Goal: Task Accomplishment & Management: Complete application form

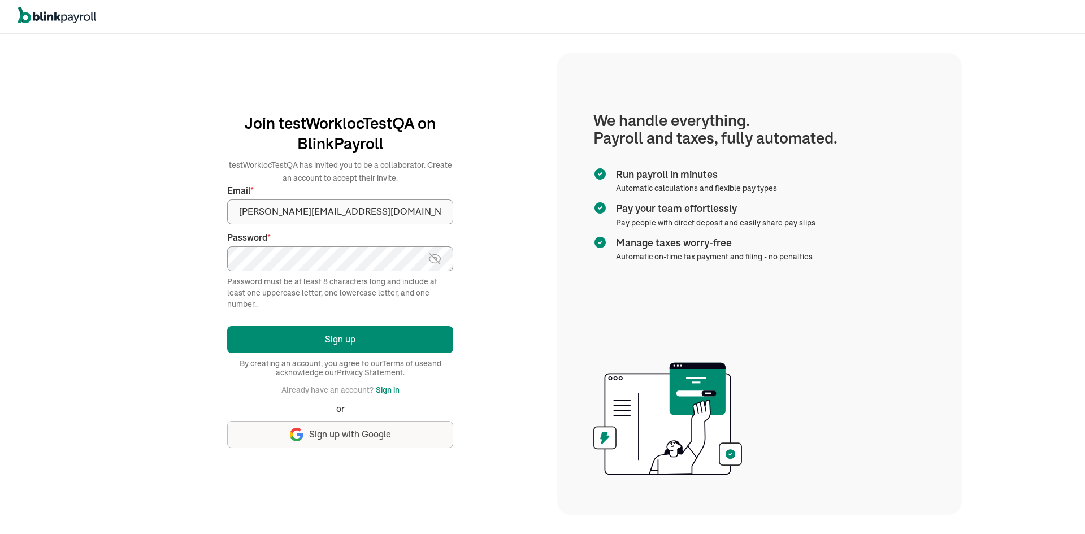
click at [227, 326] on button "Sign up" at bounding box center [340, 339] width 226 height 27
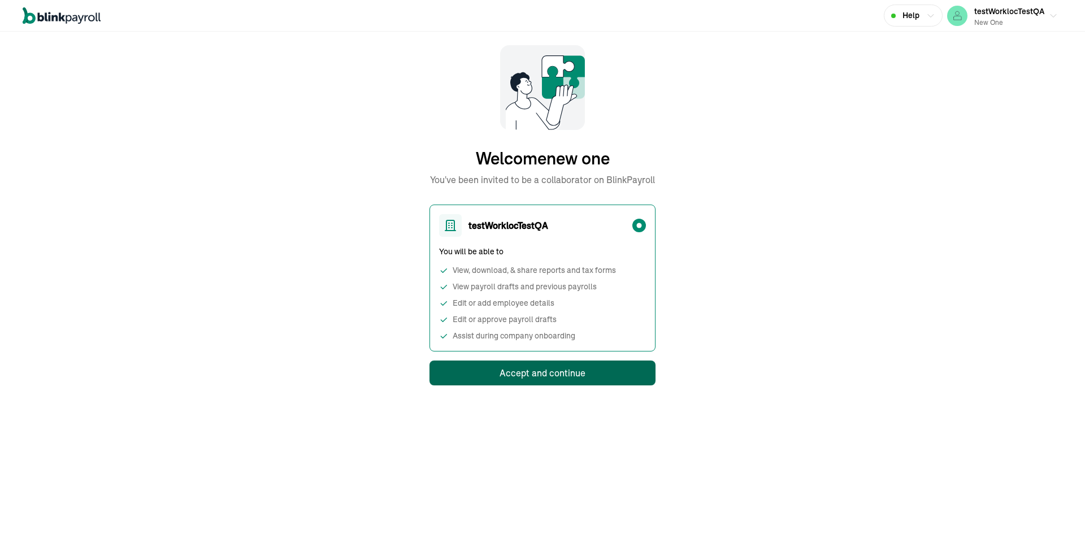
click at [560, 374] on div "Accept and continue" at bounding box center [543, 373] width 86 height 14
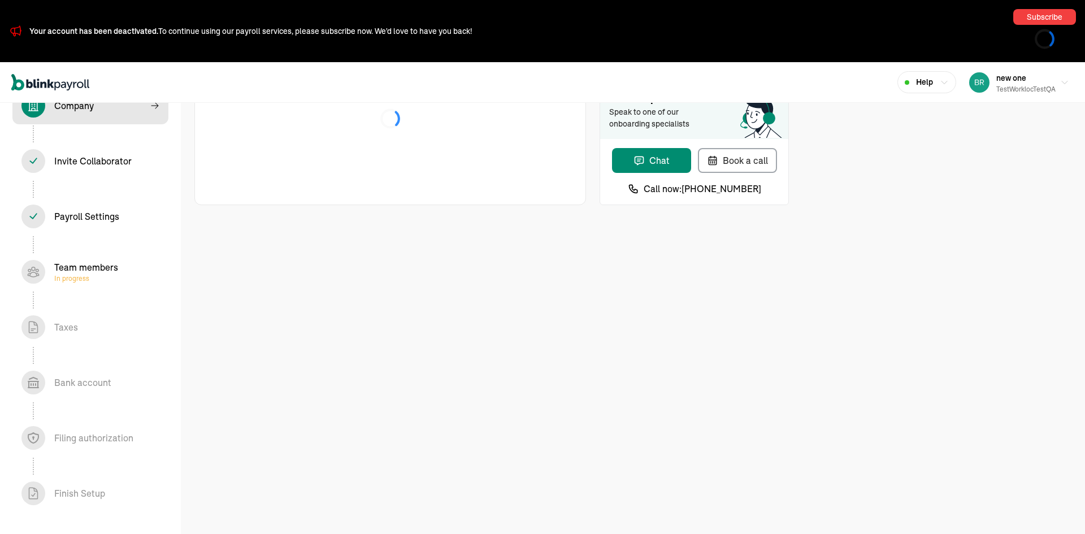
select select "Limited Liability Company (LLC)"
select select "Auto or Machine Repair"
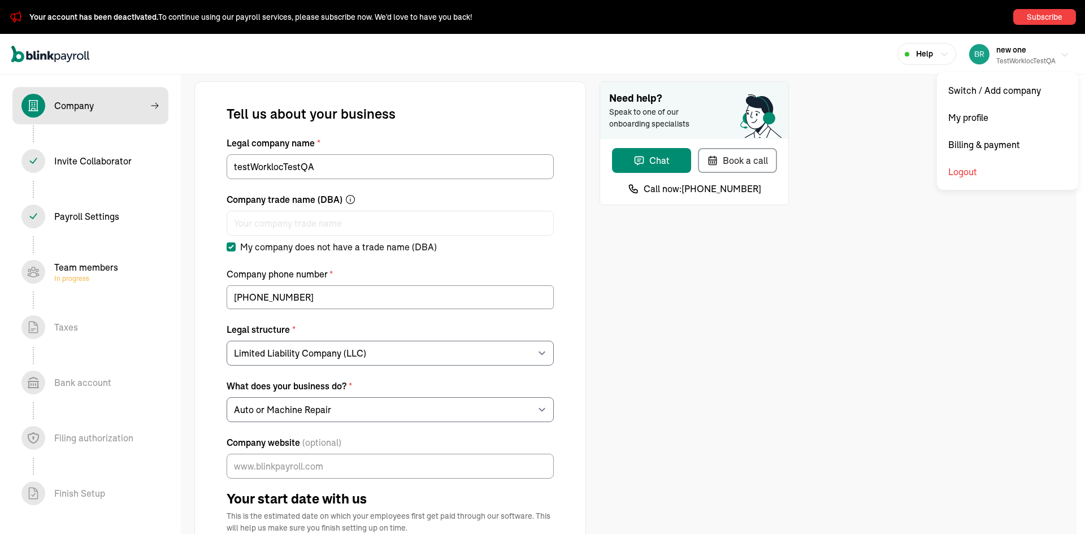
click at [1011, 60] on div "testWorklocTestQA" at bounding box center [1026, 61] width 59 height 10
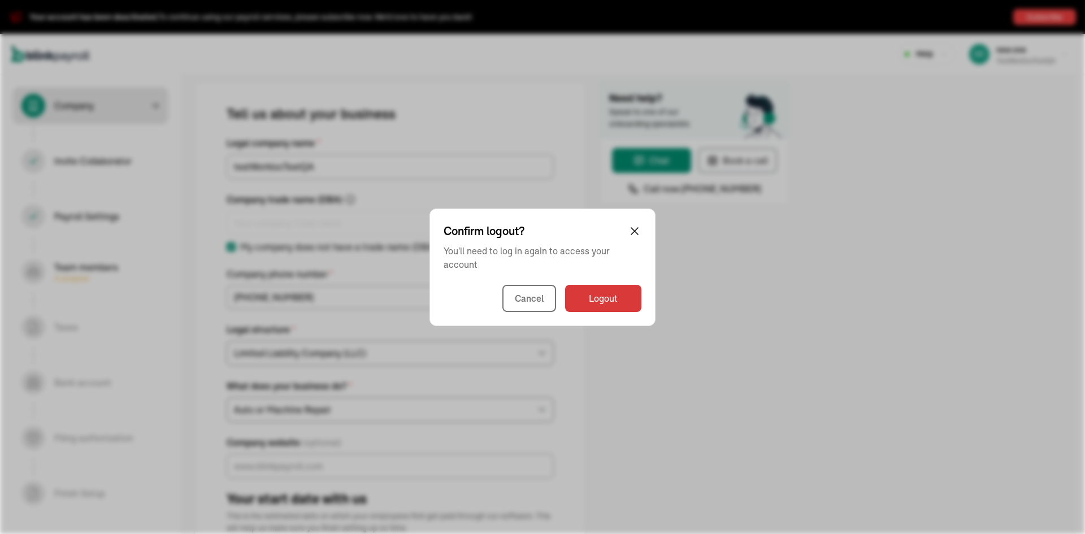
click at [670, 417] on div "Confirm logout? You'll need to log in again to access your account Cancel Logout" at bounding box center [542, 267] width 1085 height 534
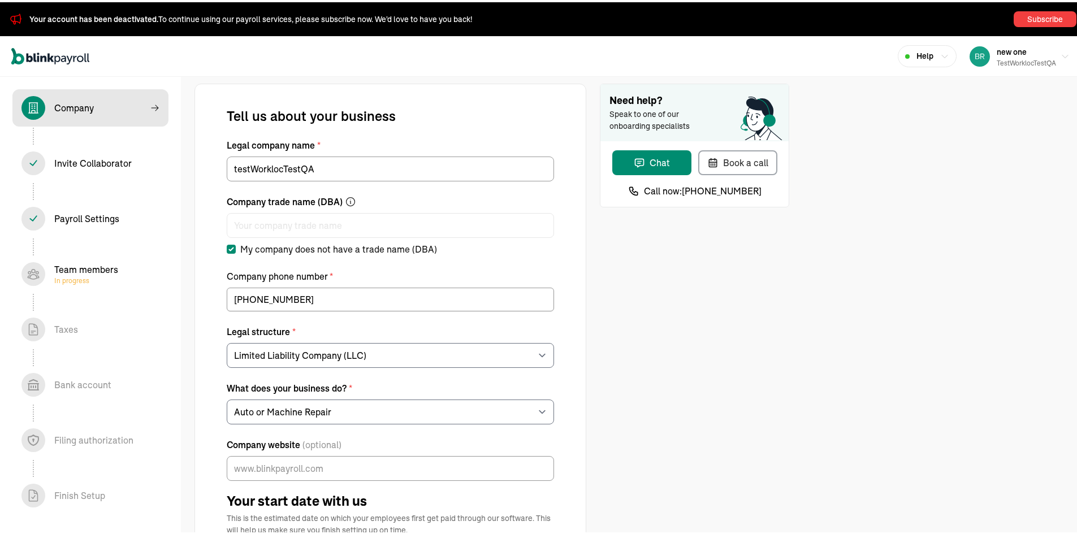
click at [90, 153] on div "Invite Collaborator In progress" at bounding box center [90, 161] width 138 height 24
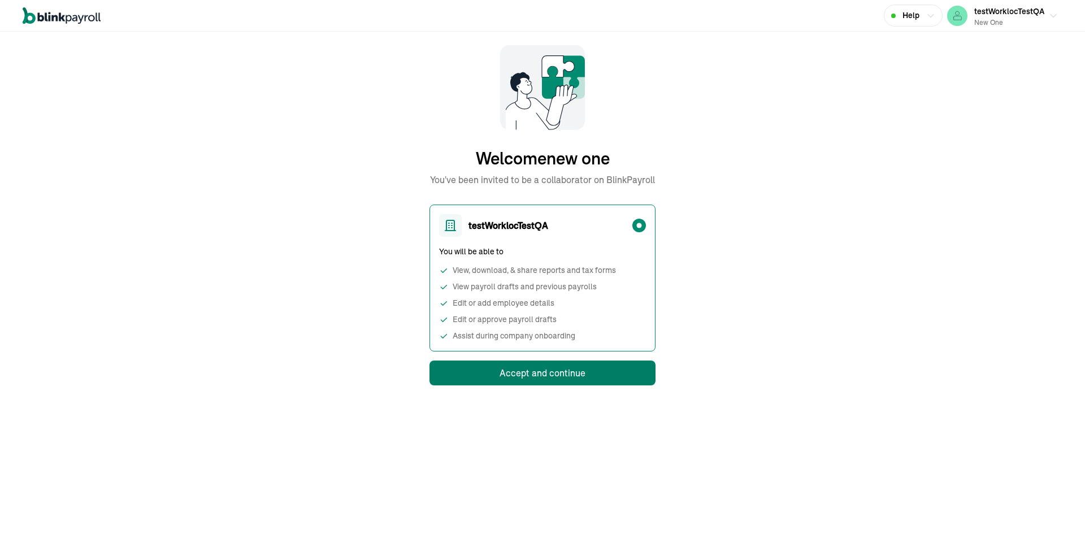
click at [560, 374] on div "Accept and continue" at bounding box center [543, 373] width 86 height 14
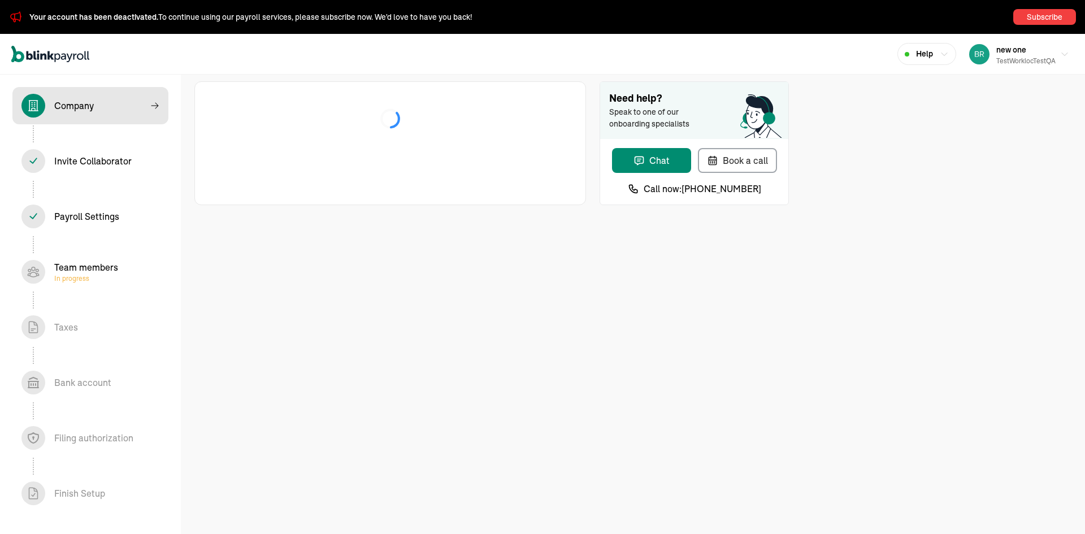
select select "Limited Liability Company (LLC)"
select select "Auto or Machine Repair"
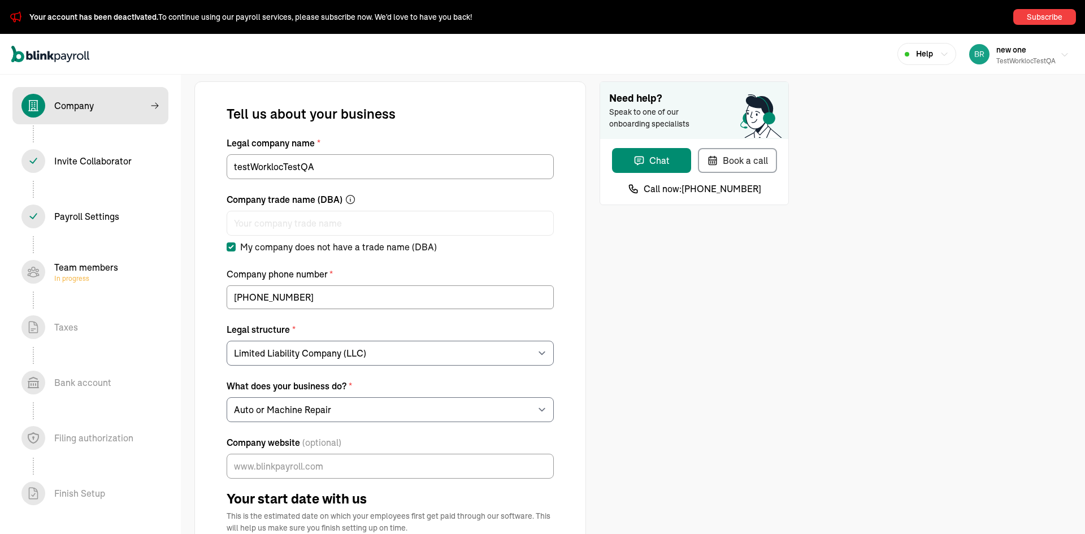
click at [1011, 60] on div "testWorklocTestQA" at bounding box center [1026, 61] width 59 height 10
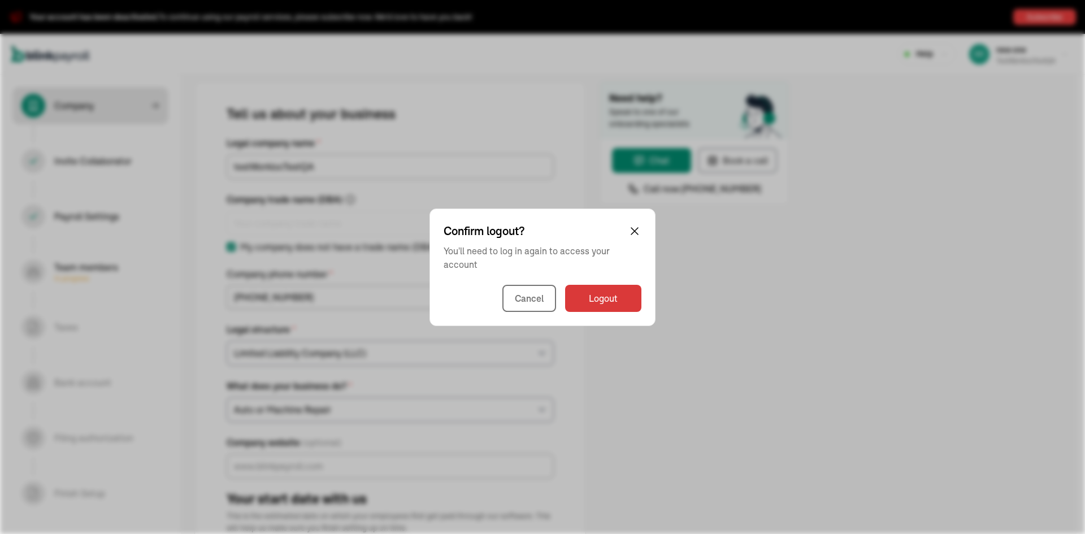
click at [670, 417] on div "Confirm logout? You'll need to log in again to access your account Cancel Logout" at bounding box center [542, 267] width 1085 height 534
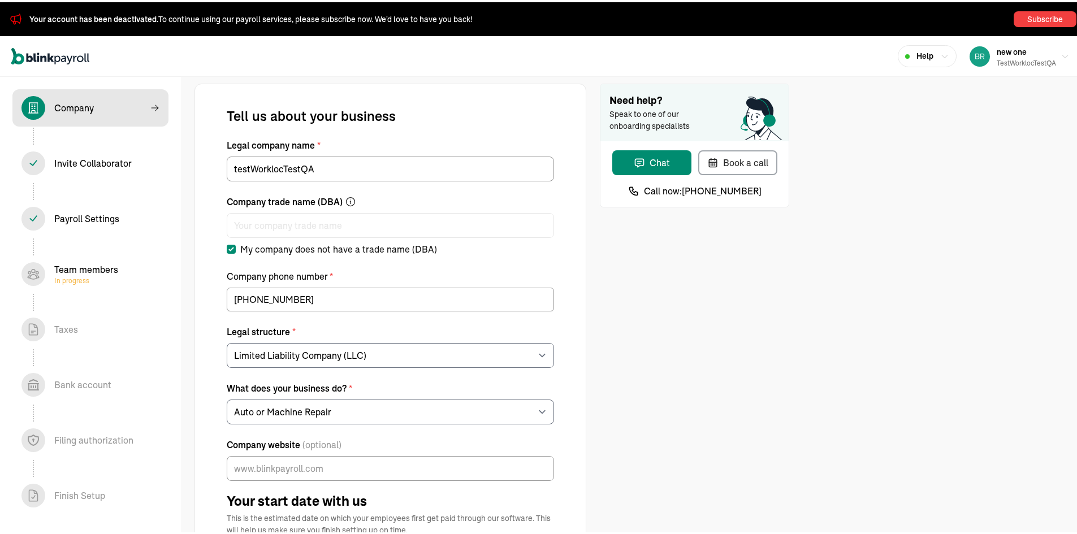
click at [90, 153] on div "Invite Collaborator In progress" at bounding box center [90, 161] width 138 height 24
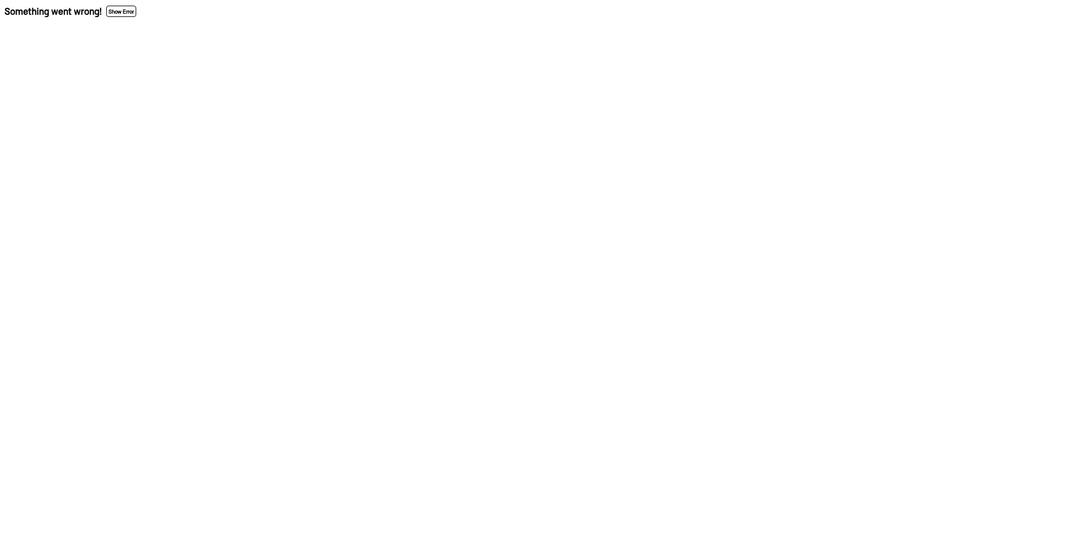
click at [124, 11] on button "Show Error" at bounding box center [121, 11] width 30 height 11
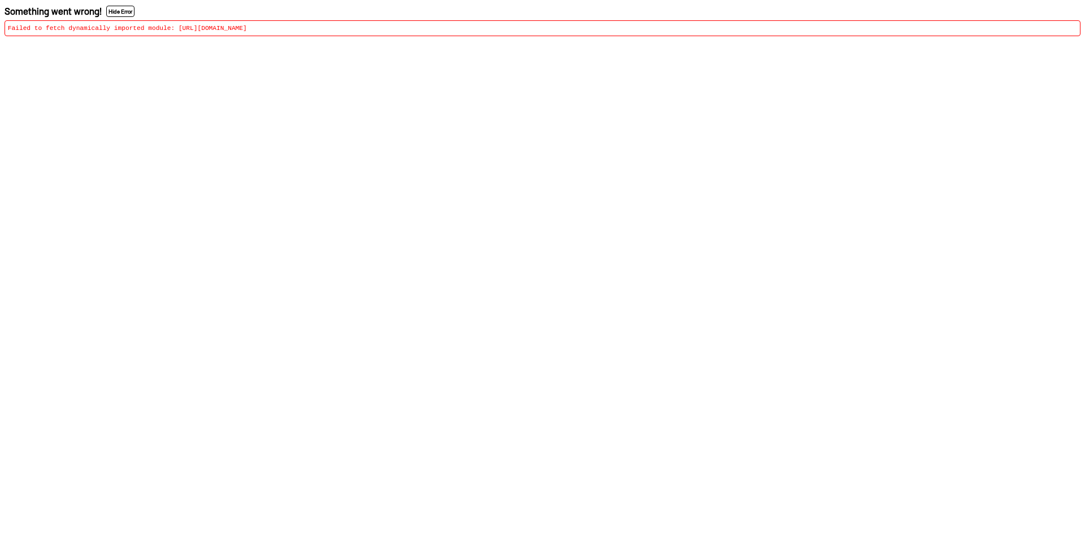
click at [126, 8] on button "Hide Error" at bounding box center [120, 11] width 28 height 11
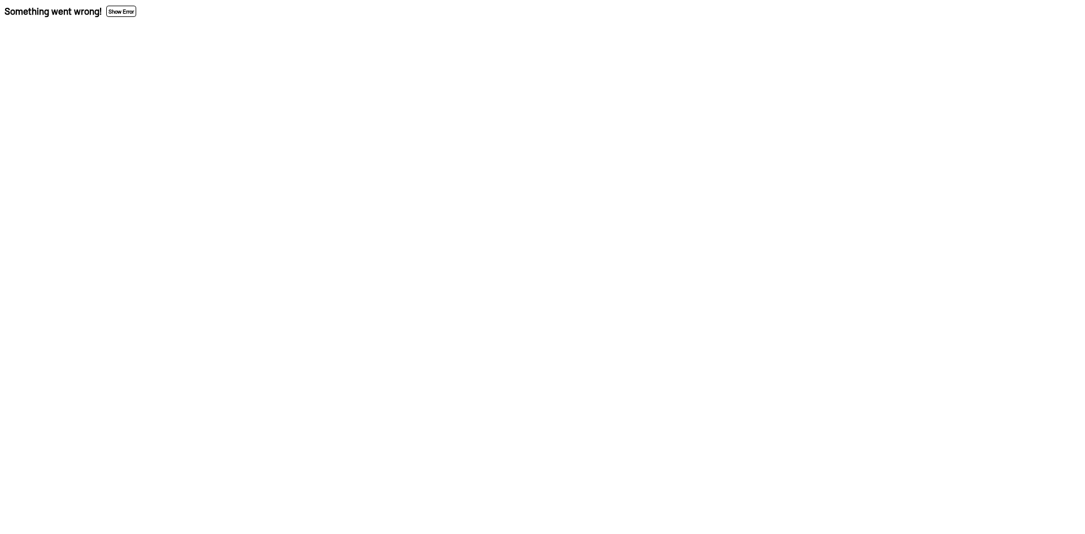
click at [124, 11] on button "Show Error" at bounding box center [121, 11] width 30 height 11
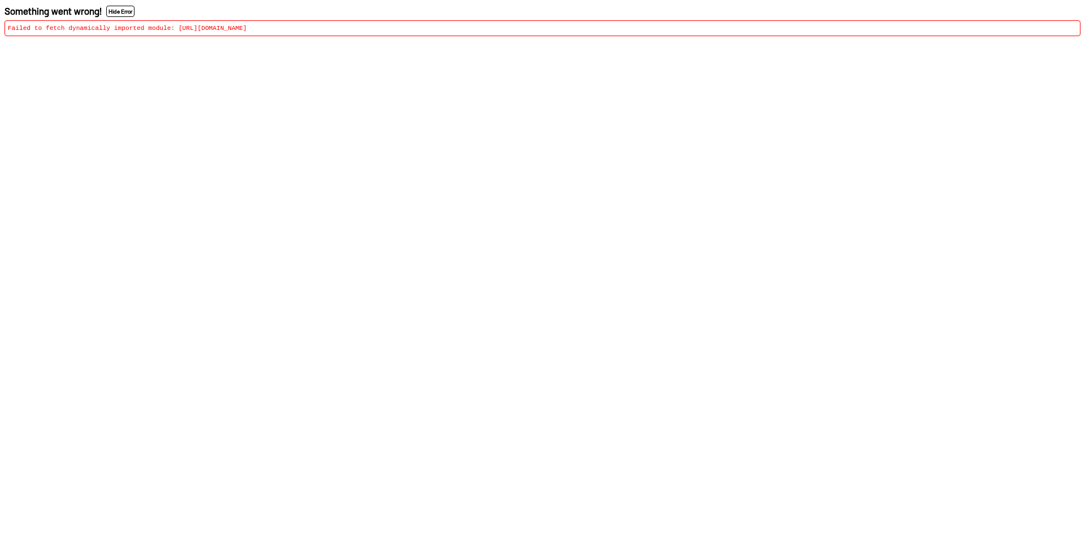
click at [126, 8] on button "Hide Error" at bounding box center [120, 11] width 28 height 11
